Goal: Find specific page/section: Find specific page/section

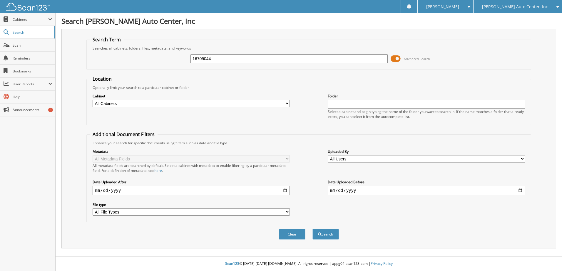
type input "16705044"
click at [312, 229] on button "Search" at bounding box center [325, 234] width 26 height 11
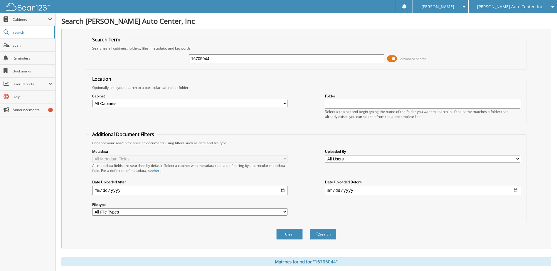
click at [394, 57] on span at bounding box center [392, 58] width 10 height 9
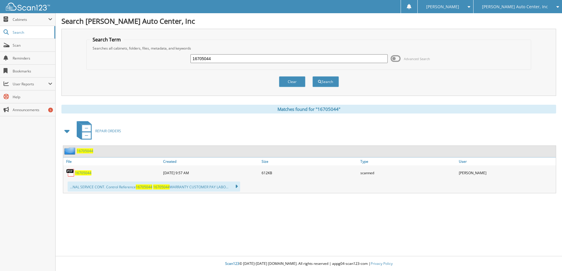
click at [73, 171] on img at bounding box center [70, 173] width 9 height 9
click at [77, 172] on span "16705044" at bounding box center [83, 173] width 16 height 5
